Goal: Task Accomplishment & Management: Complete application form

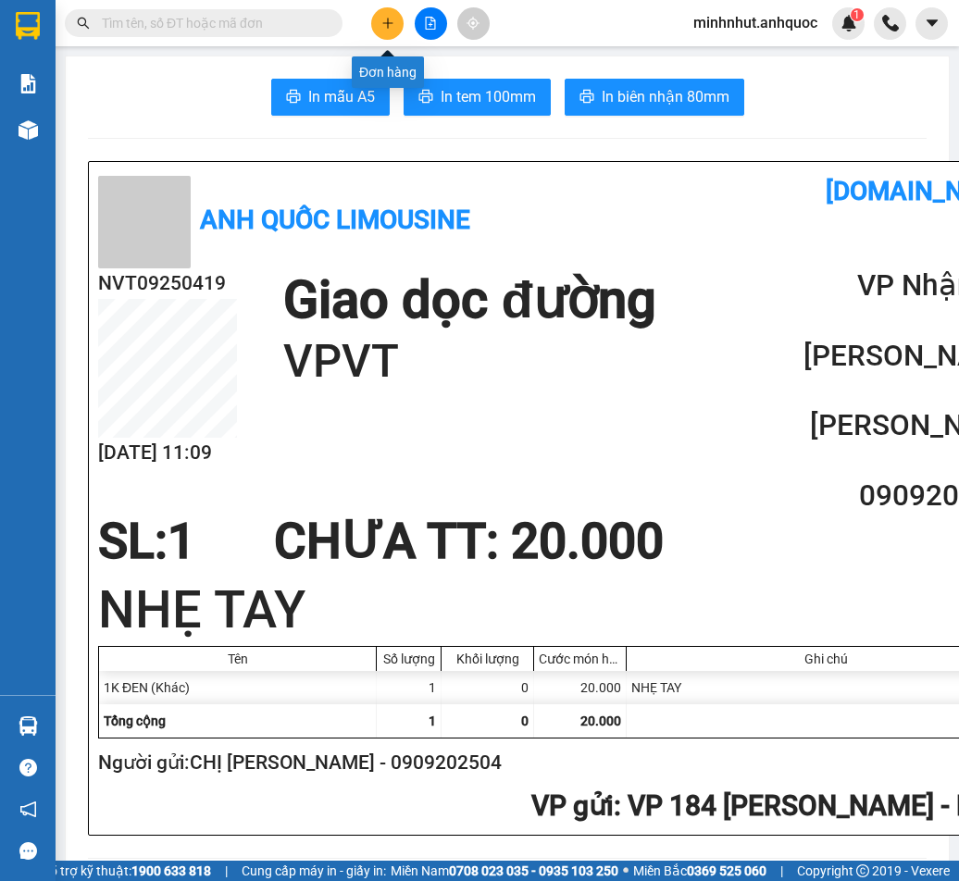
click at [384, 22] on icon "plus" at bounding box center [387, 23] width 13 height 13
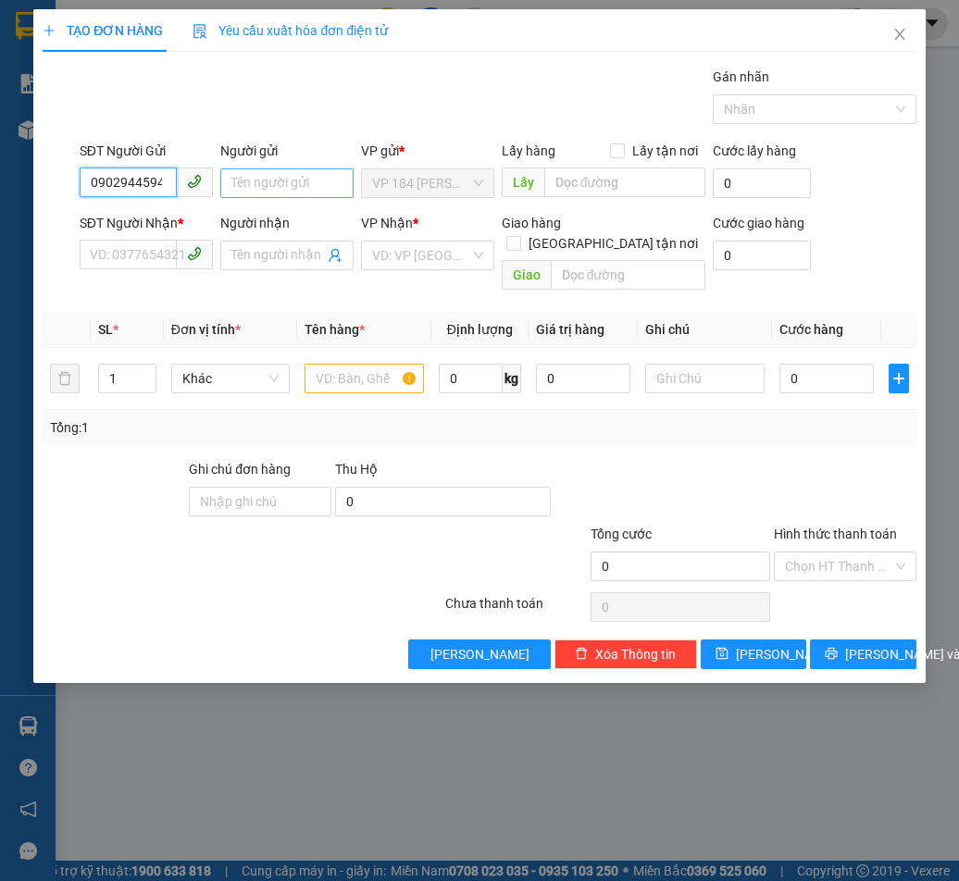
type input "0902944594"
click at [276, 180] on input "Người gửi" at bounding box center [286, 183] width 133 height 30
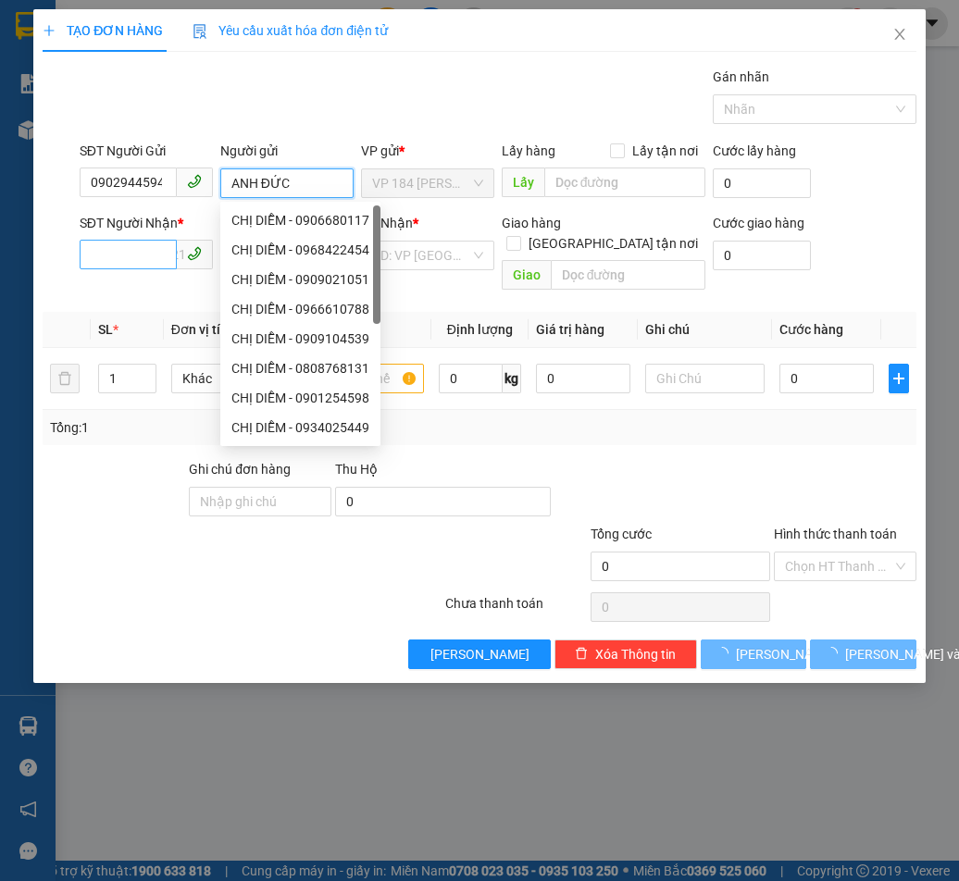
type input "ANH ĐỨC"
click at [143, 249] on input "SĐT Người Nhận *" at bounding box center [128, 255] width 97 height 30
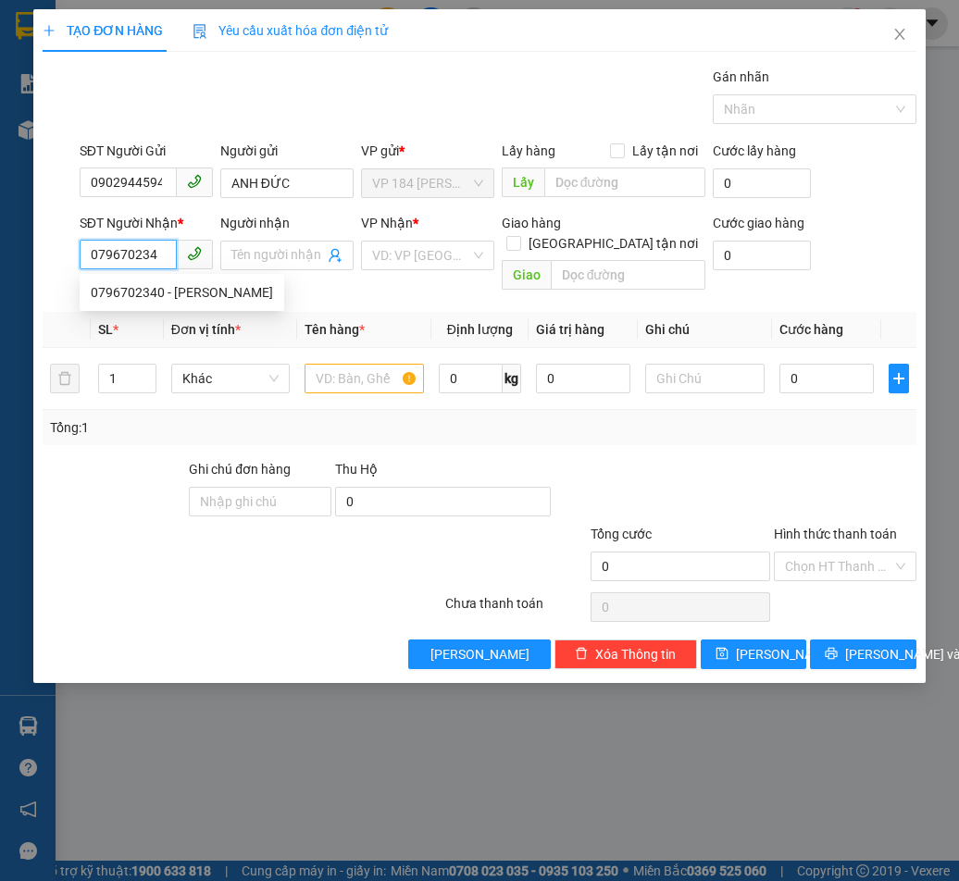
type input "0796702340"
click at [179, 291] on div "0796702340 - [PERSON_NAME]" at bounding box center [182, 292] width 182 height 20
type input "[PERSON_NAME]"
type input "VPVT"
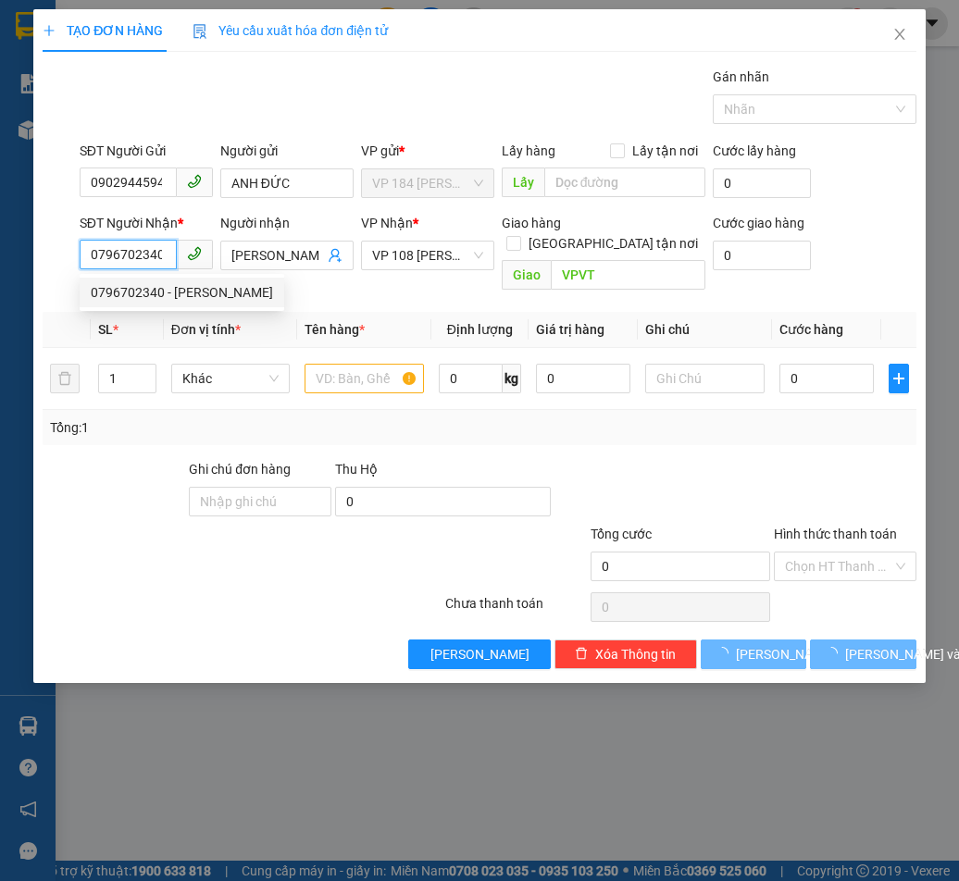
type input "90.000"
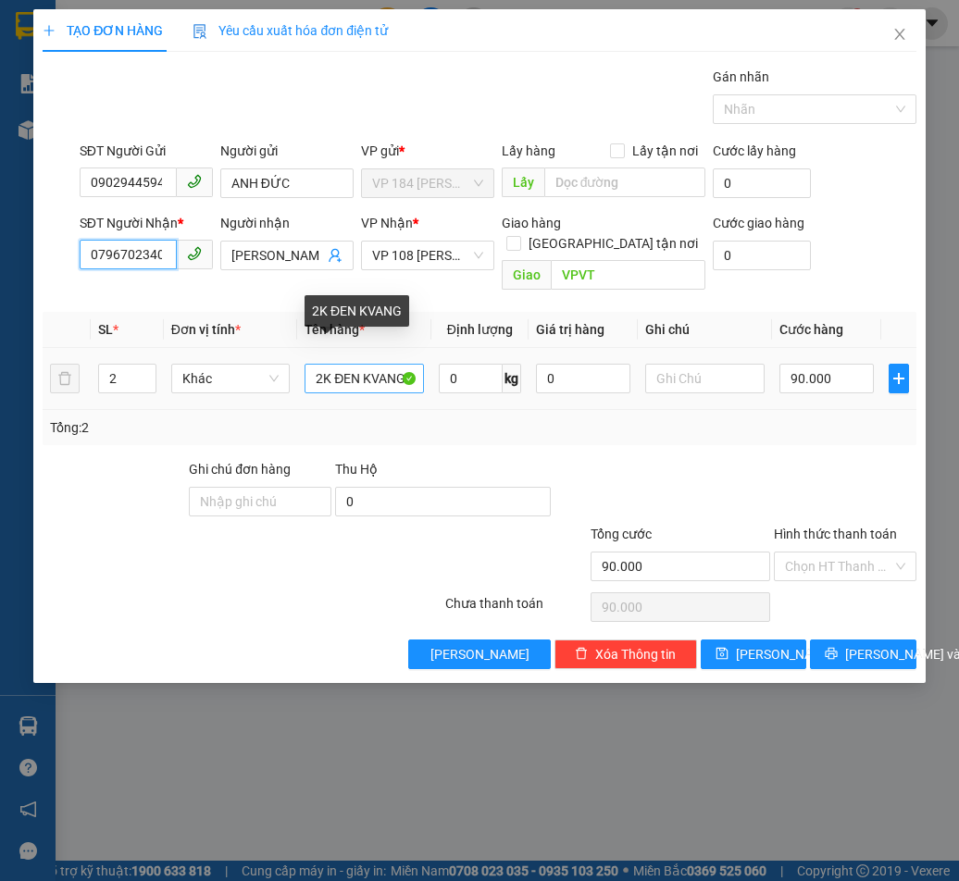
type input "0796702340"
drag, startPoint x: 337, startPoint y: 361, endPoint x: 491, endPoint y: 370, distance: 154.0
click at [491, 370] on tr "2 Khác 2K ĐEN KVANG 0 kg 0 90.000" at bounding box center [479, 379] width 873 height 62
type input "2K CARTON"
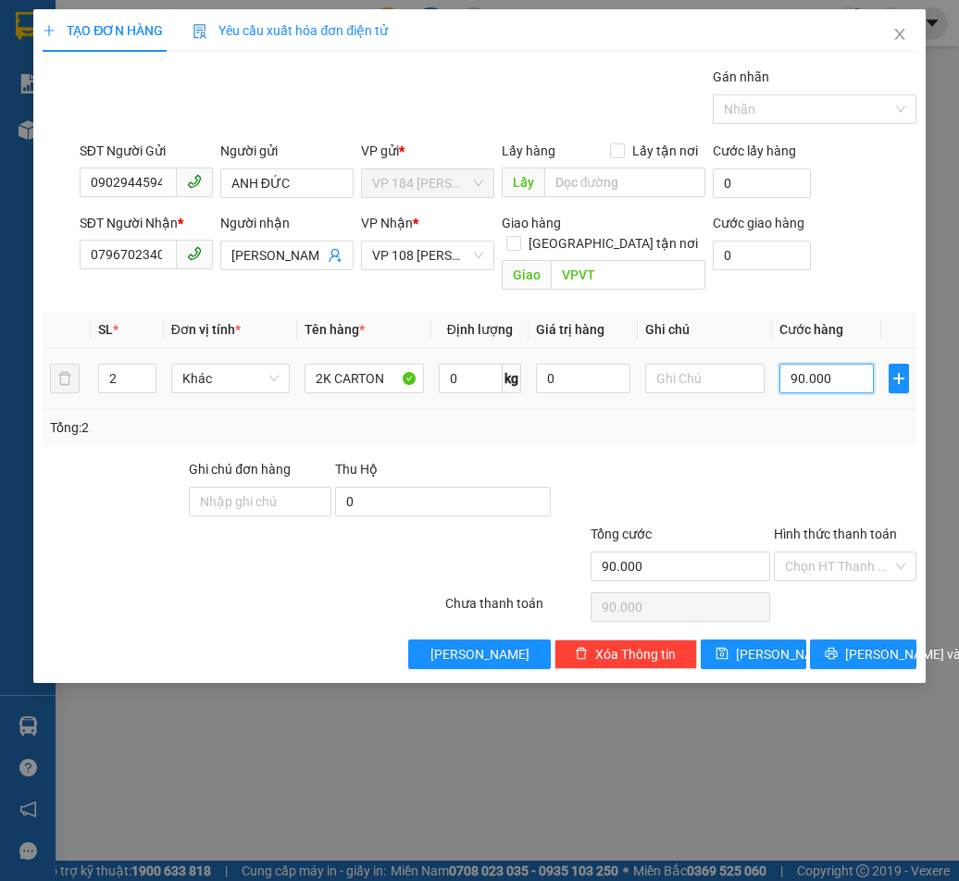
click at [810, 364] on input "90.000" at bounding box center [826, 379] width 94 height 30
type input "1"
type input "10"
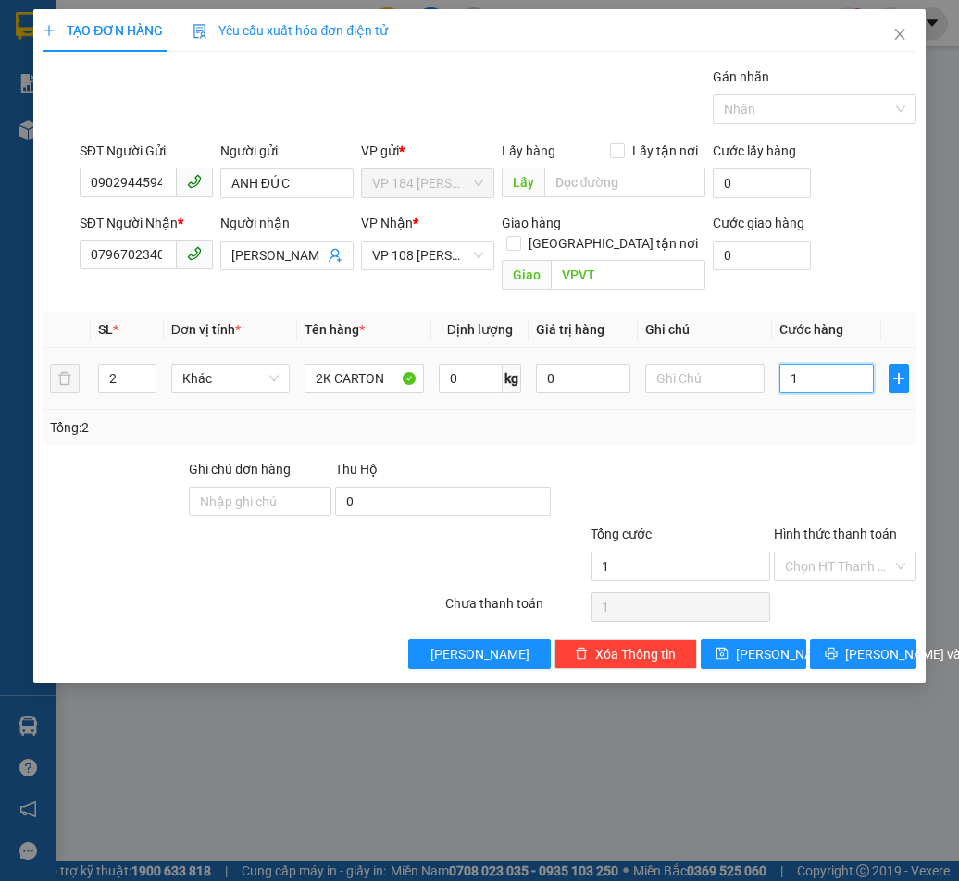
type input "10"
type input "100"
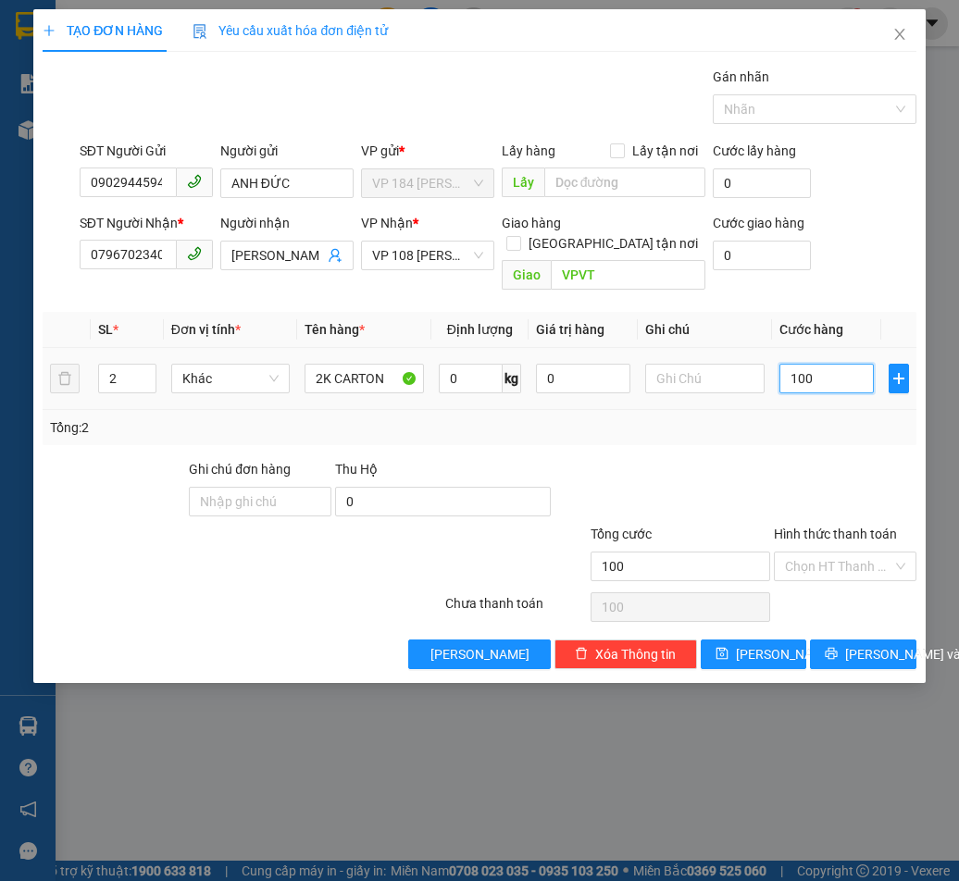
type input "1.000"
type input "10.000"
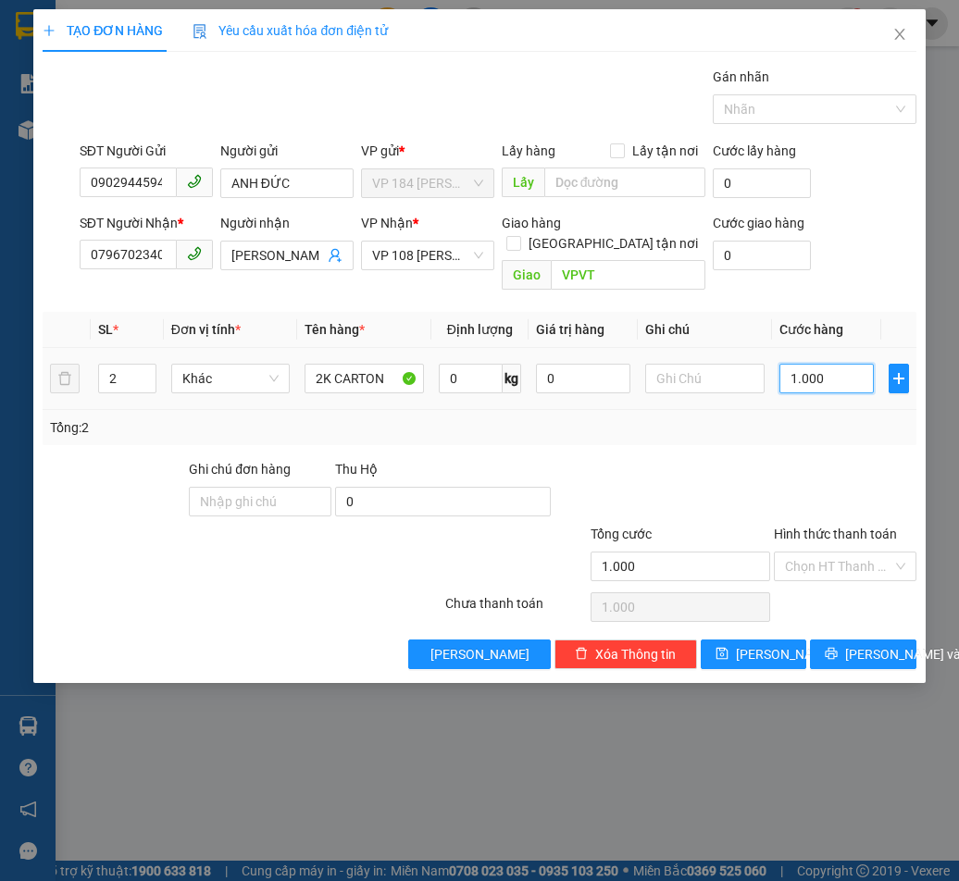
type input "10.000"
type input "100.000"
click at [886, 644] on span "[PERSON_NAME] và In" at bounding box center [910, 654] width 130 height 20
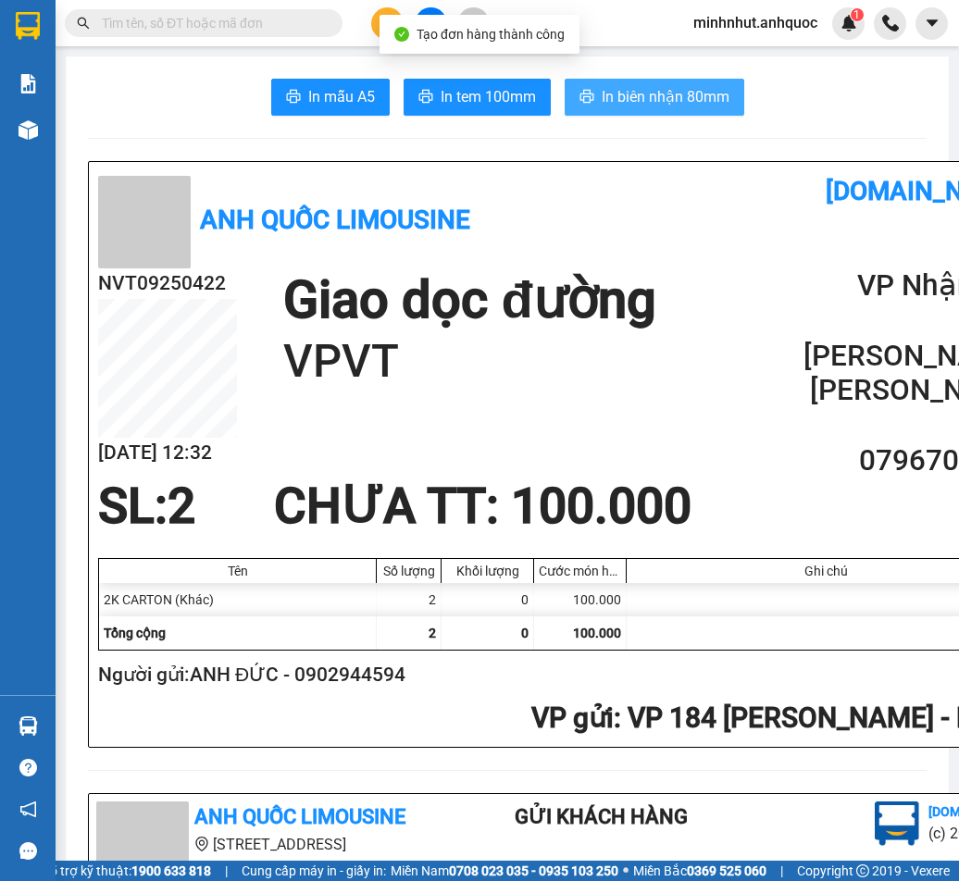
click at [644, 104] on span "In biên nhận 80mm" at bounding box center [666, 96] width 128 height 23
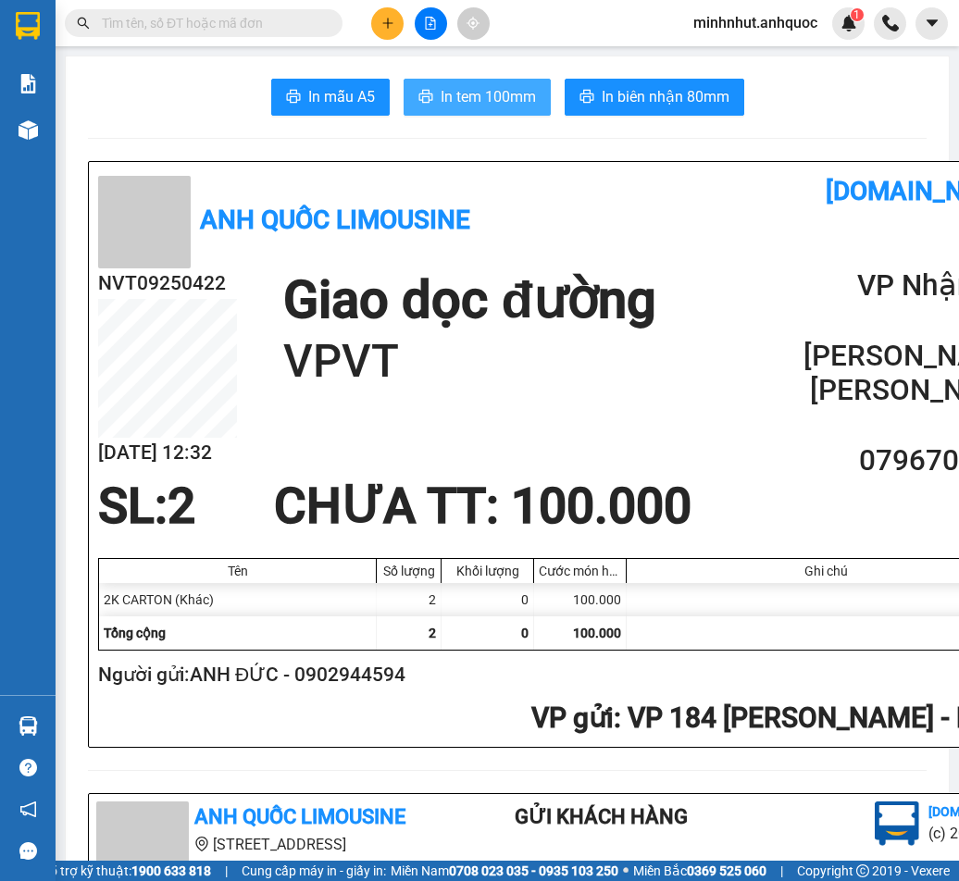
click at [465, 94] on span "In tem 100mm" at bounding box center [488, 96] width 95 height 23
click at [218, 19] on input "text" at bounding box center [211, 23] width 218 height 20
click at [400, 19] on button at bounding box center [387, 23] width 32 height 32
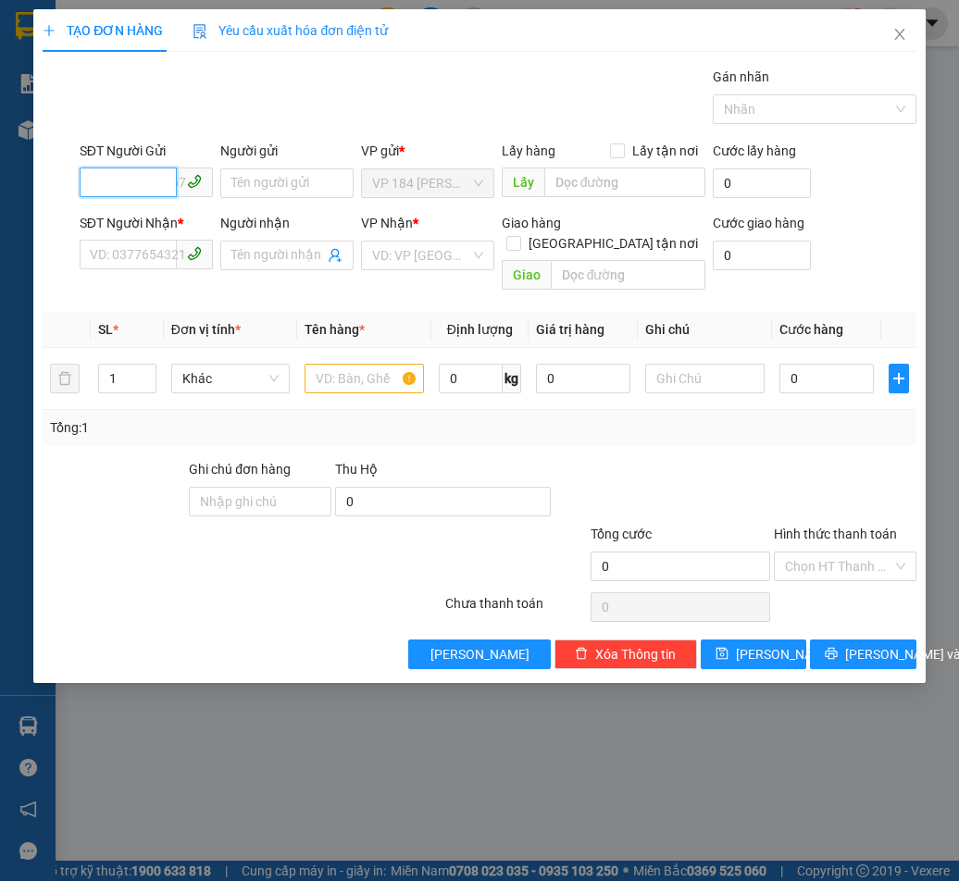
click at [155, 183] on input "SĐT Người Gửi" at bounding box center [128, 183] width 97 height 30
type input "0879341827"
click at [139, 216] on div "0879341827 - [PERSON_NAME]" at bounding box center [182, 220] width 182 height 20
type input "[PERSON_NAME]"
type input "0977739904"
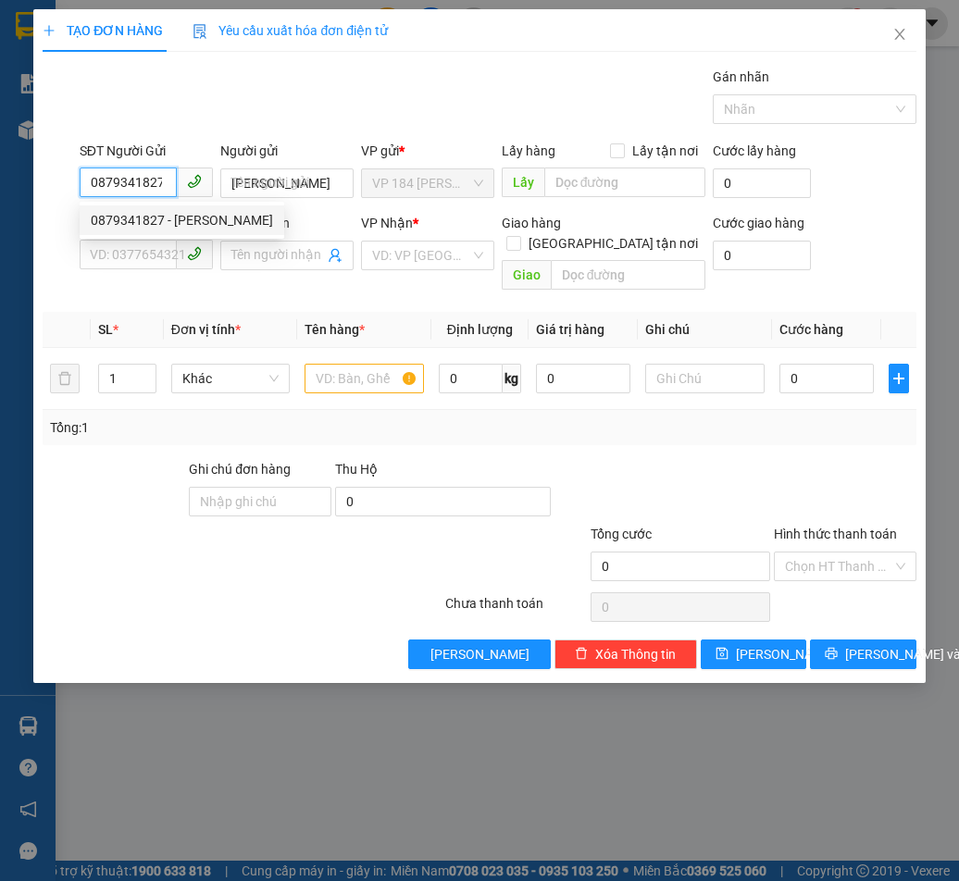
type input "HÀ"
type input "VPVT"
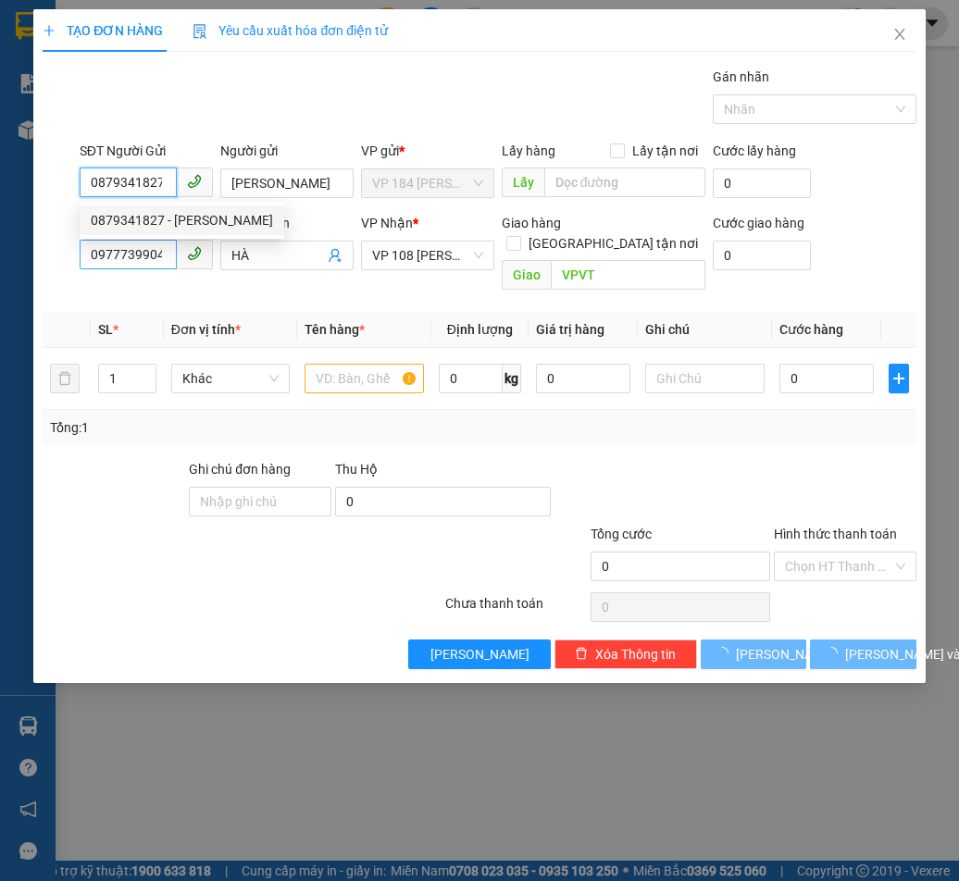
type input "20.000"
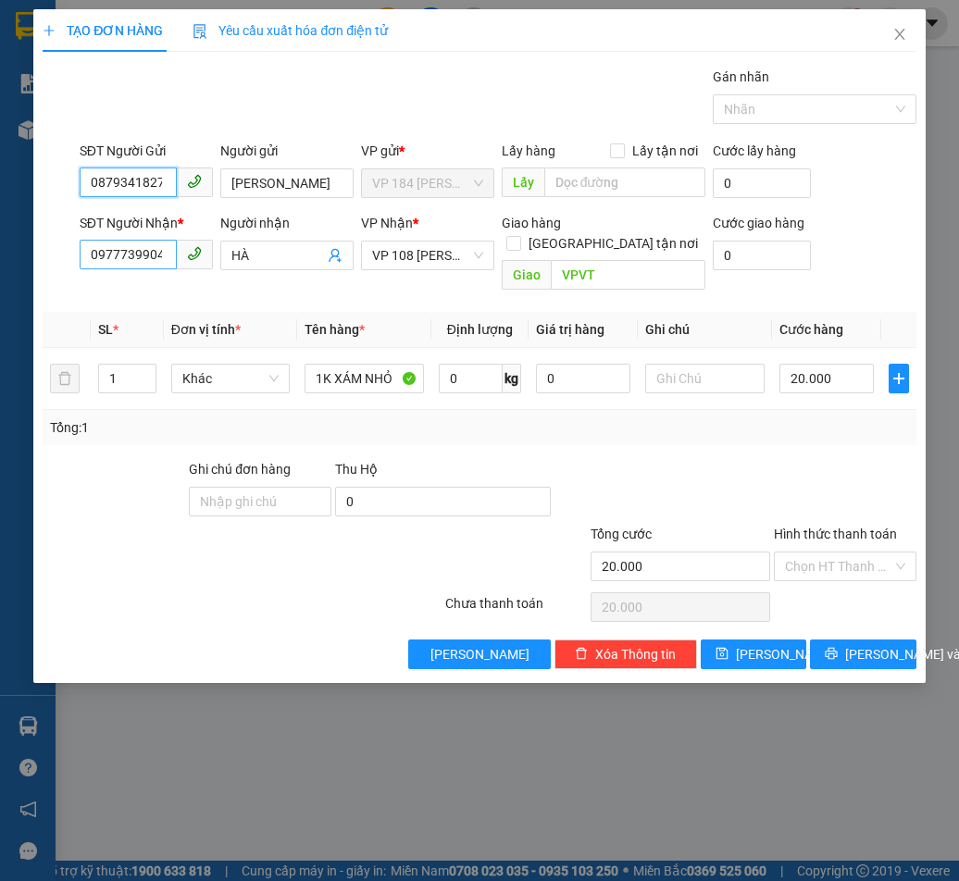
type input "0879341827"
click at [142, 255] on input "0977739904" at bounding box center [128, 255] width 97 height 30
type input "0983678386"
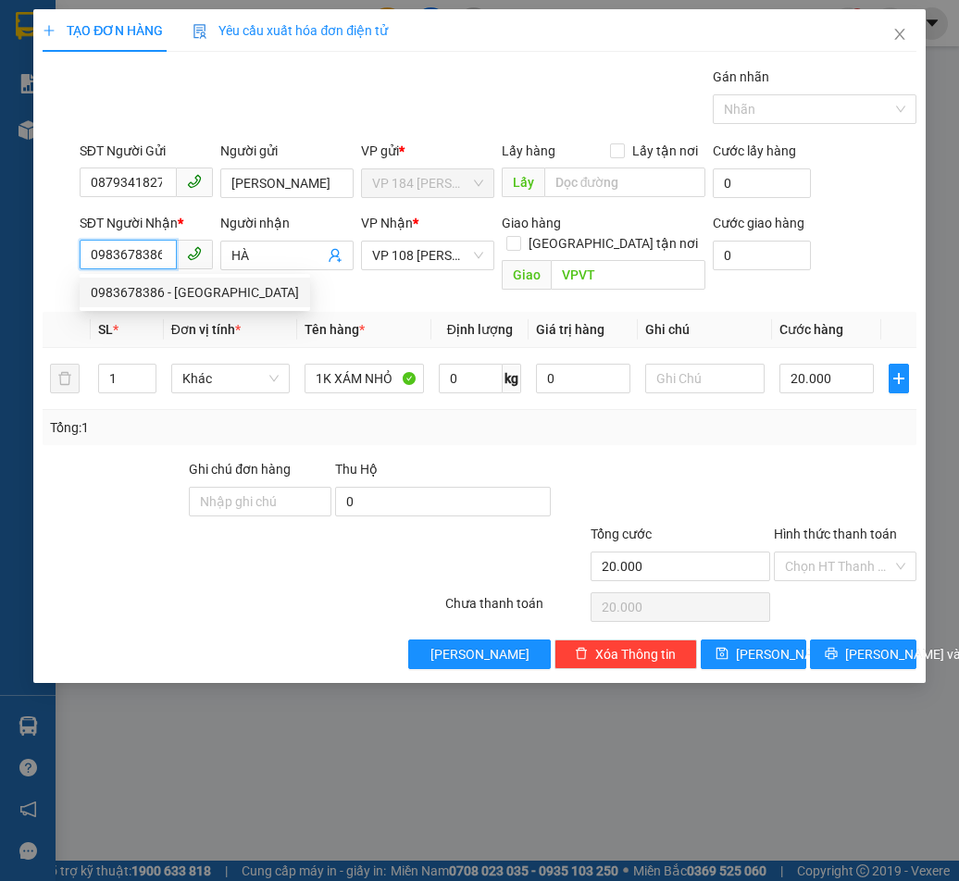
click at [194, 293] on div "0983678386 - [GEOGRAPHIC_DATA]" at bounding box center [195, 292] width 208 height 20
type input "ANH DƯƠNG"
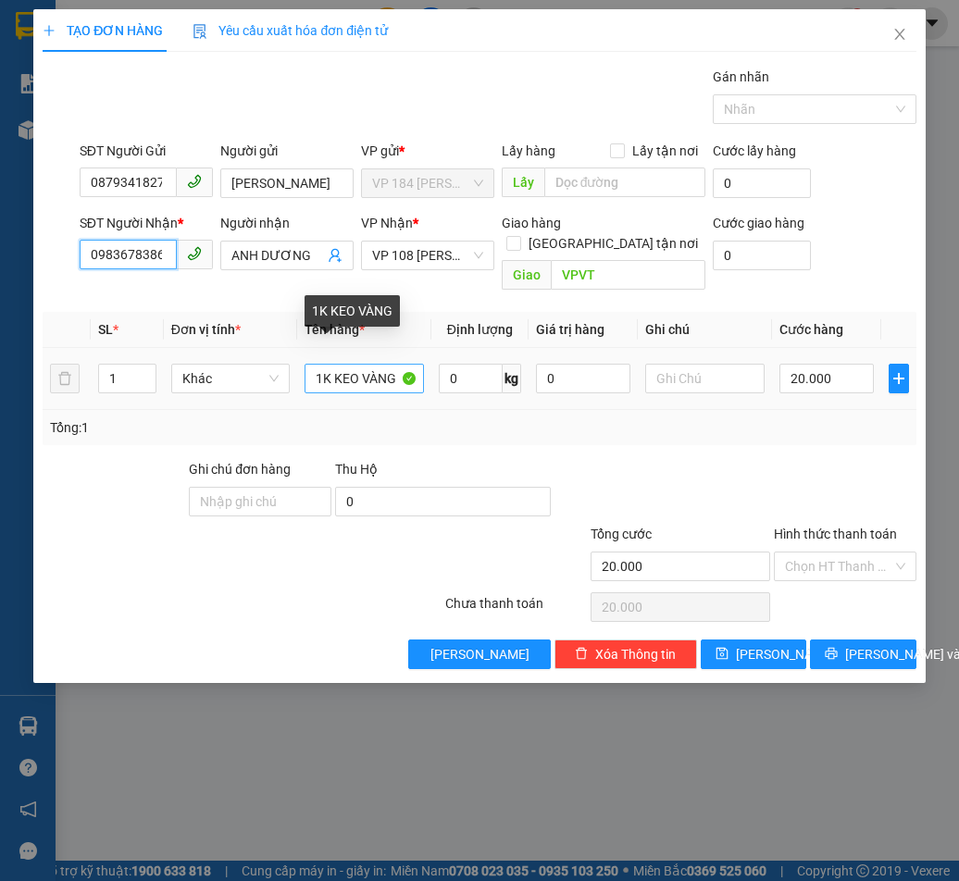
type input "0983678386"
drag, startPoint x: 316, startPoint y: 354, endPoint x: 521, endPoint y: 370, distance: 206.2
click at [521, 370] on tr "1 Khác 1K KEO VÀNG 0 kg 0 20.000" at bounding box center [479, 379] width 873 height 62
click at [333, 364] on input "1H XÁM" at bounding box center [364, 379] width 119 height 30
click at [335, 364] on input "1H XÁM" at bounding box center [364, 379] width 119 height 30
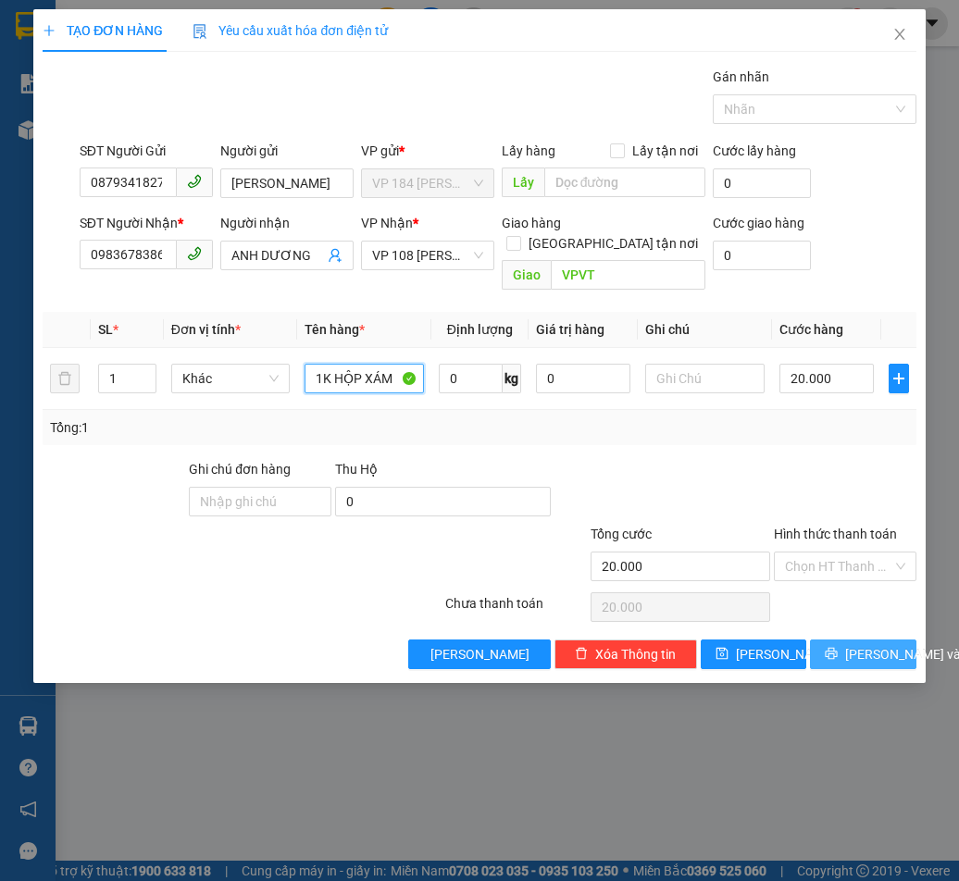
type input "1K HỘP XÁM"
click at [854, 644] on span "[PERSON_NAME] và In" at bounding box center [910, 654] width 130 height 20
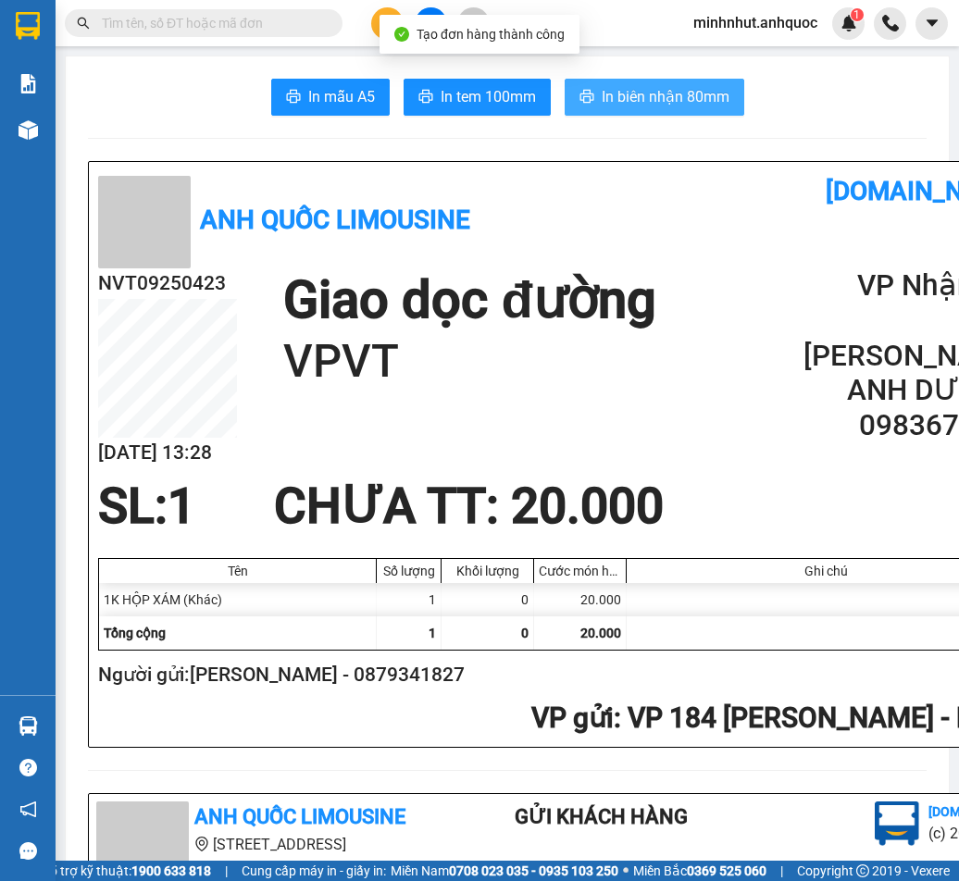
click at [626, 105] on span "In biên nhận 80mm" at bounding box center [666, 96] width 128 height 23
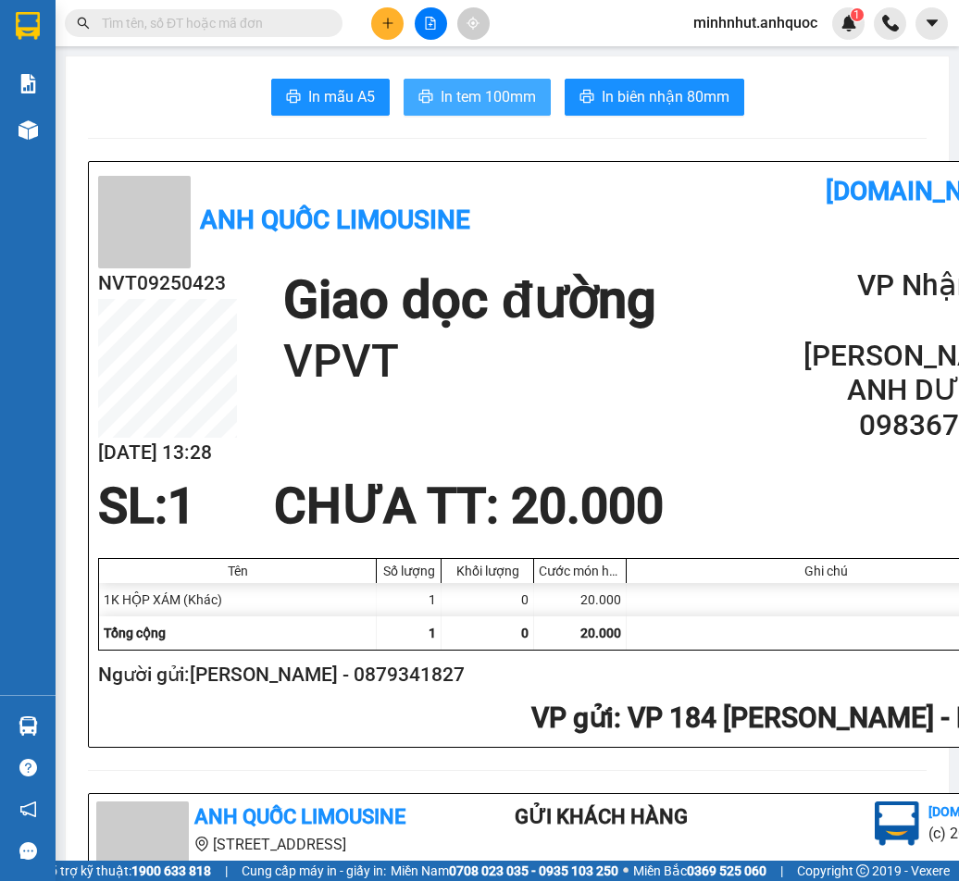
click at [487, 87] on span "In tem 100mm" at bounding box center [488, 96] width 95 height 23
drag, startPoint x: 390, startPoint y: 27, endPoint x: 385, endPoint y: 50, distance: 23.6
click at [387, 44] on body "Kết quả tìm kiếm ( 0 ) Bộ lọc No Data minhnhut.anhquoc 1 Báo cáo Báo cáo dòng t…" at bounding box center [479, 440] width 959 height 881
click at [384, 26] on icon "plus" at bounding box center [387, 23] width 13 height 13
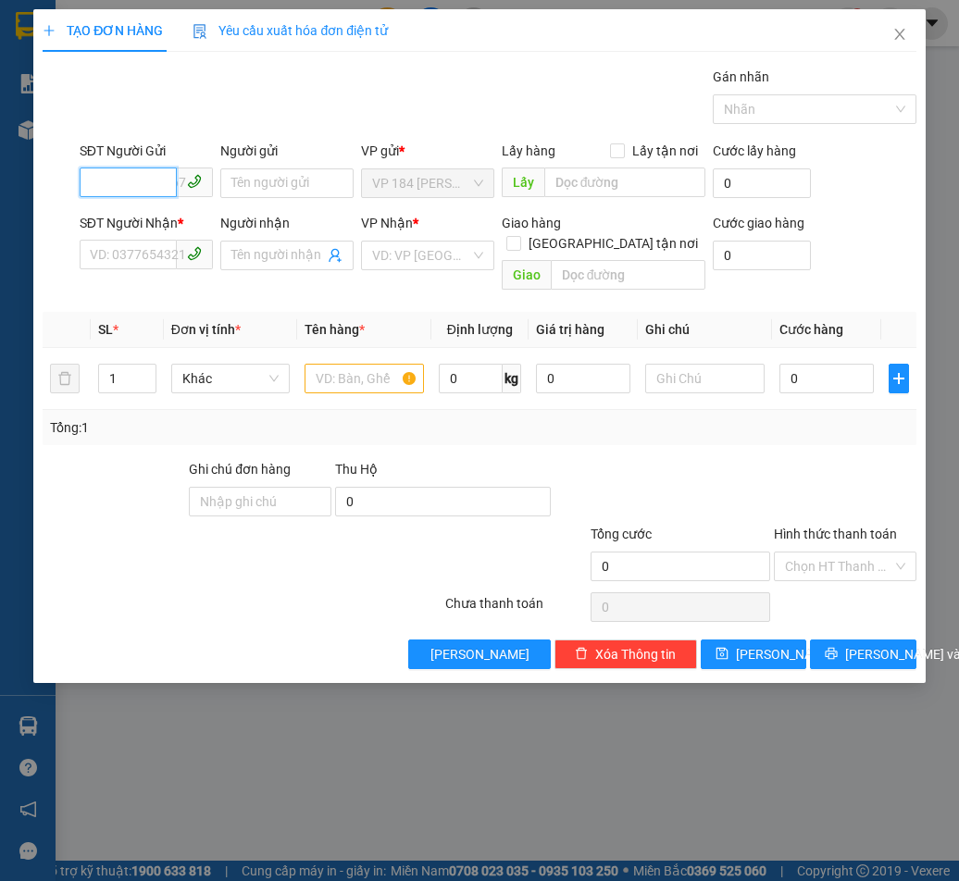
drag, startPoint x: 139, startPoint y: 179, endPoint x: 145, endPoint y: 166, distance: 14.5
click at [140, 173] on input "SĐT Người Gửi" at bounding box center [128, 183] width 97 height 30
type input "0908592131"
click at [204, 219] on div "0908592131 - [GEOGRAPHIC_DATA]" at bounding box center [195, 220] width 208 height 20
type input "ANH ĐỨC"
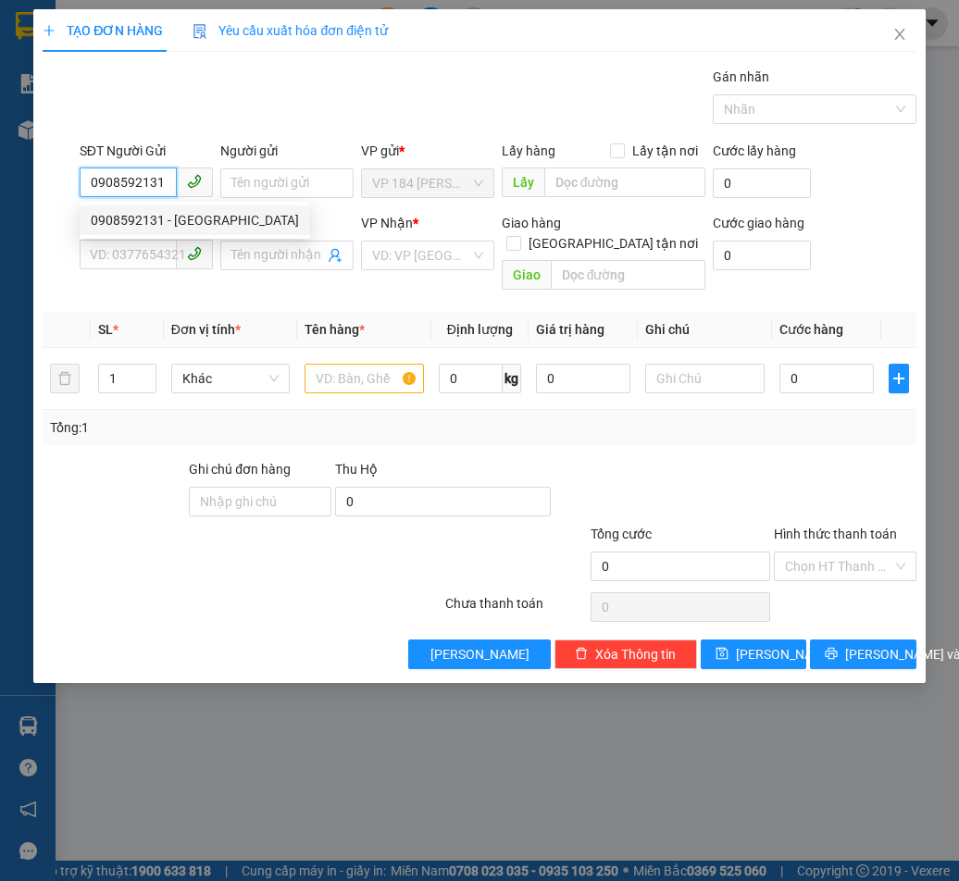
type input "0915080107"
type input "CHỊ KHÔI"
type input "VPVT"
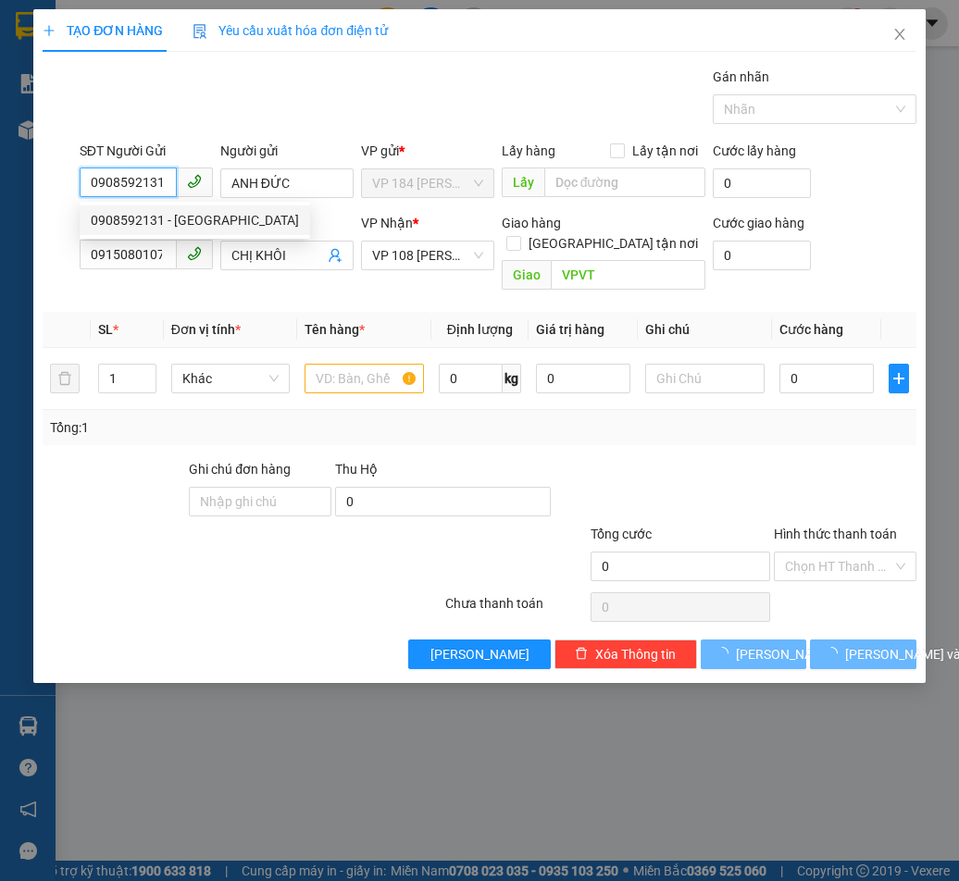
type input "30.000"
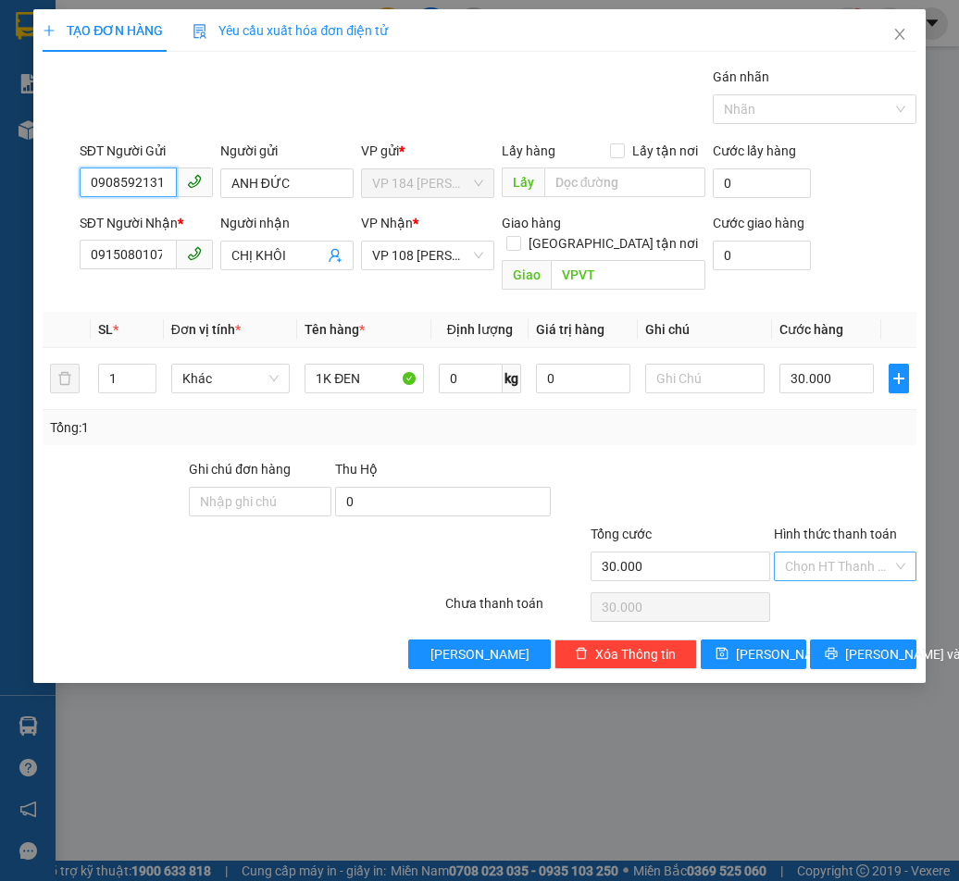
type input "0908592131"
drag, startPoint x: 846, startPoint y: 542, endPoint x: 849, endPoint y: 566, distance: 23.3
click at [846, 553] on input "Hình thức thanh toán" at bounding box center [838, 567] width 107 height 28
click at [849, 586] on div "Tại văn phòng" at bounding box center [845, 583] width 120 height 20
type input "0"
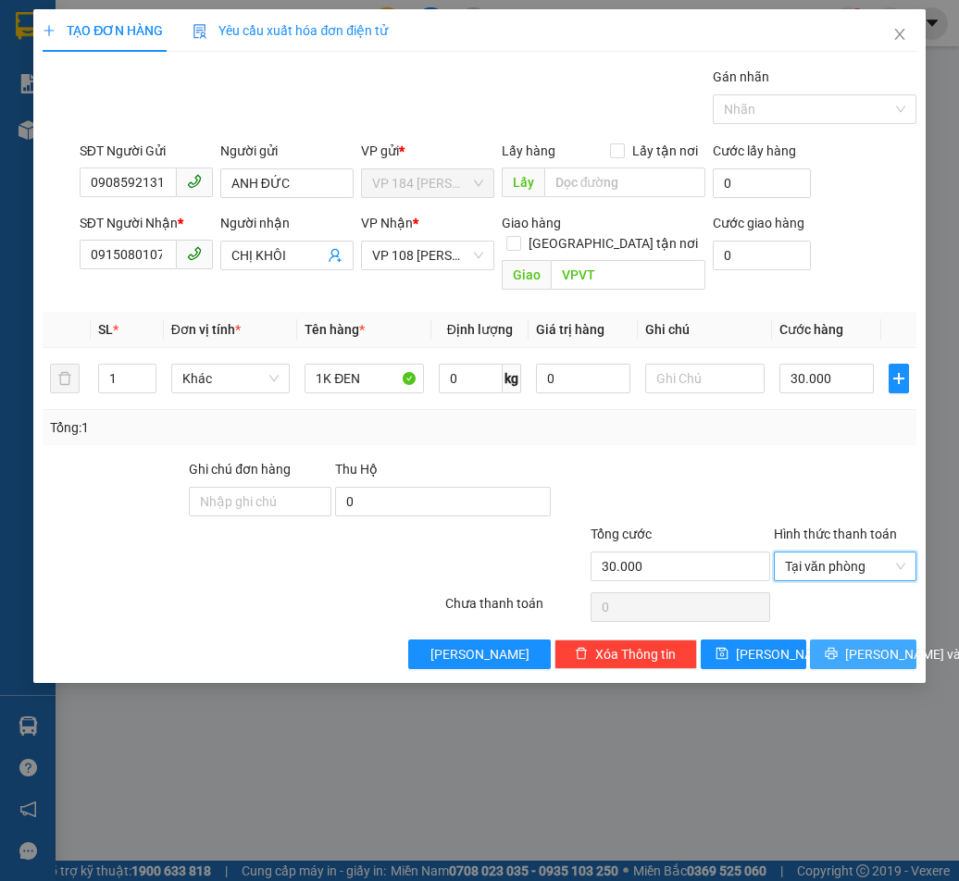
click at [873, 644] on span "[PERSON_NAME] và In" at bounding box center [910, 654] width 130 height 20
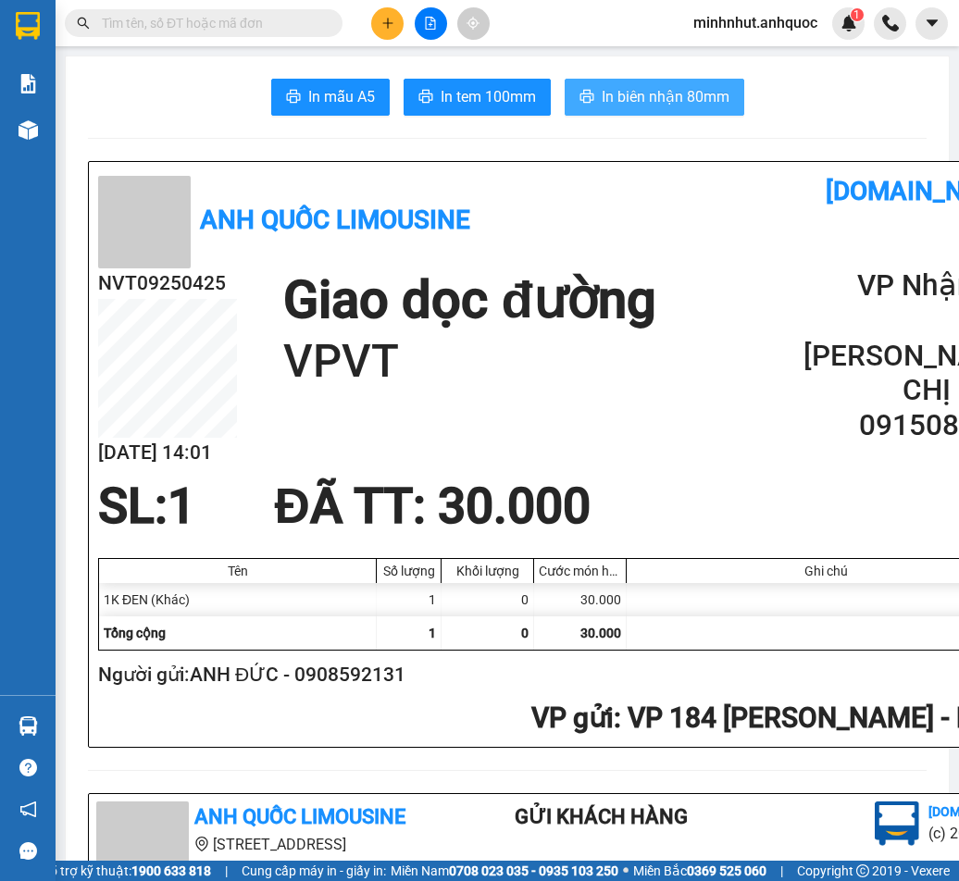
click at [668, 91] on span "In biên nhận 80mm" at bounding box center [666, 96] width 128 height 23
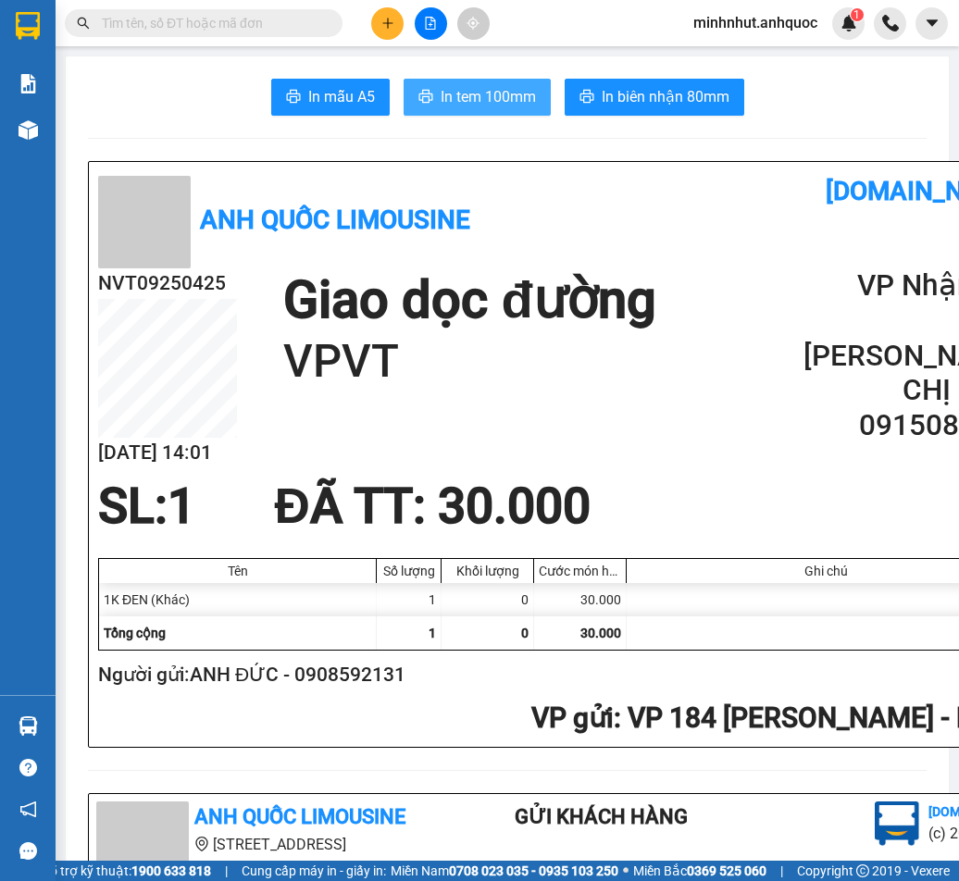
click at [457, 94] on span "In tem 100mm" at bounding box center [488, 96] width 95 height 23
